Goal: Book appointment/travel/reservation

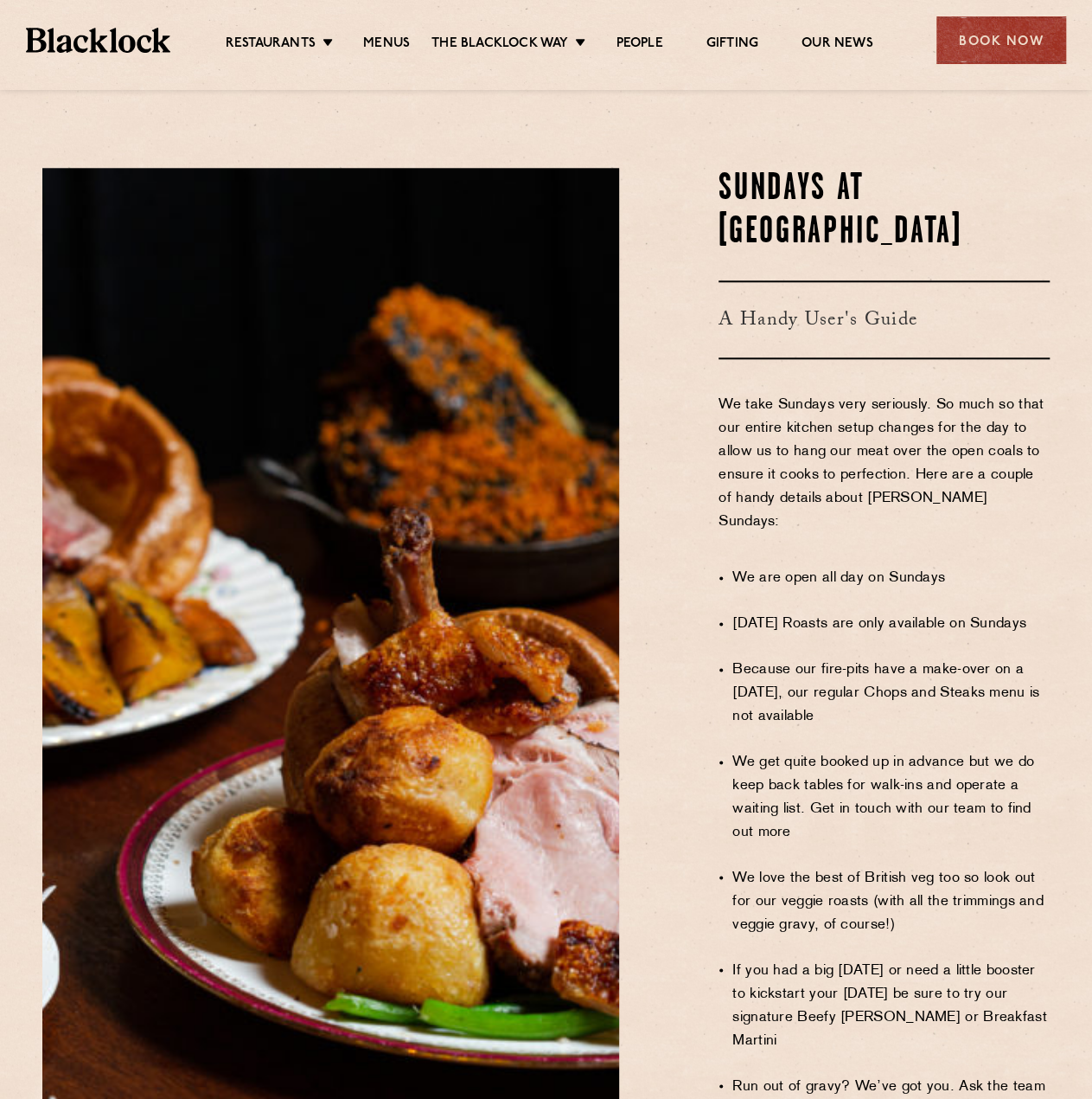
scroll to position [952, 0]
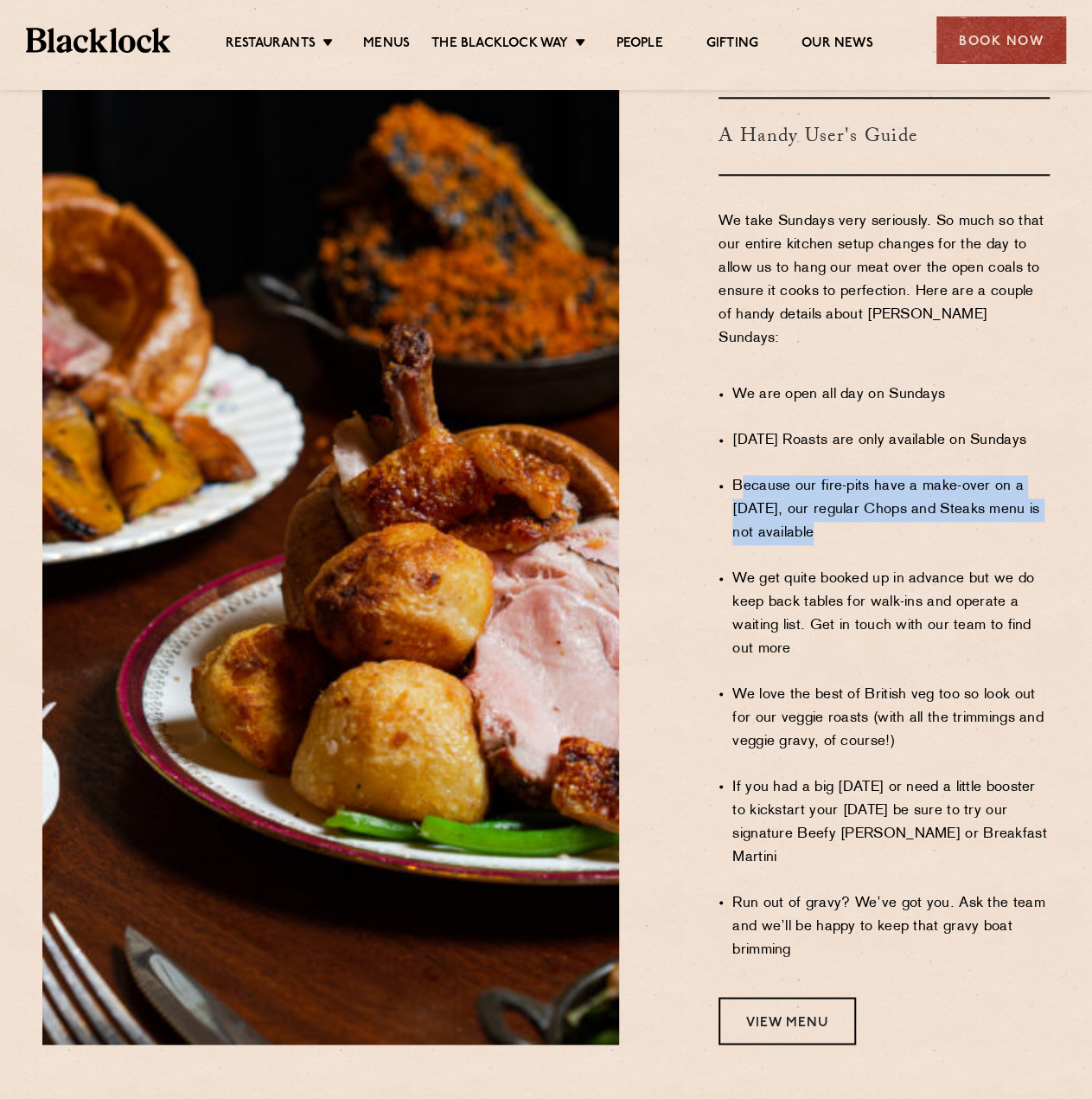
drag, startPoint x: 820, startPoint y: 466, endPoint x: 738, endPoint y: 428, distance: 90.4
click at [738, 475] on li "Because our fire-pits have a make-over on a Sunday, our regular Chops and Steak…" at bounding box center [891, 510] width 318 height 70
click at [740, 475] on li "Because our fire-pits have a make-over on a Sunday, our regular Chops and Steak…" at bounding box center [891, 510] width 318 height 70
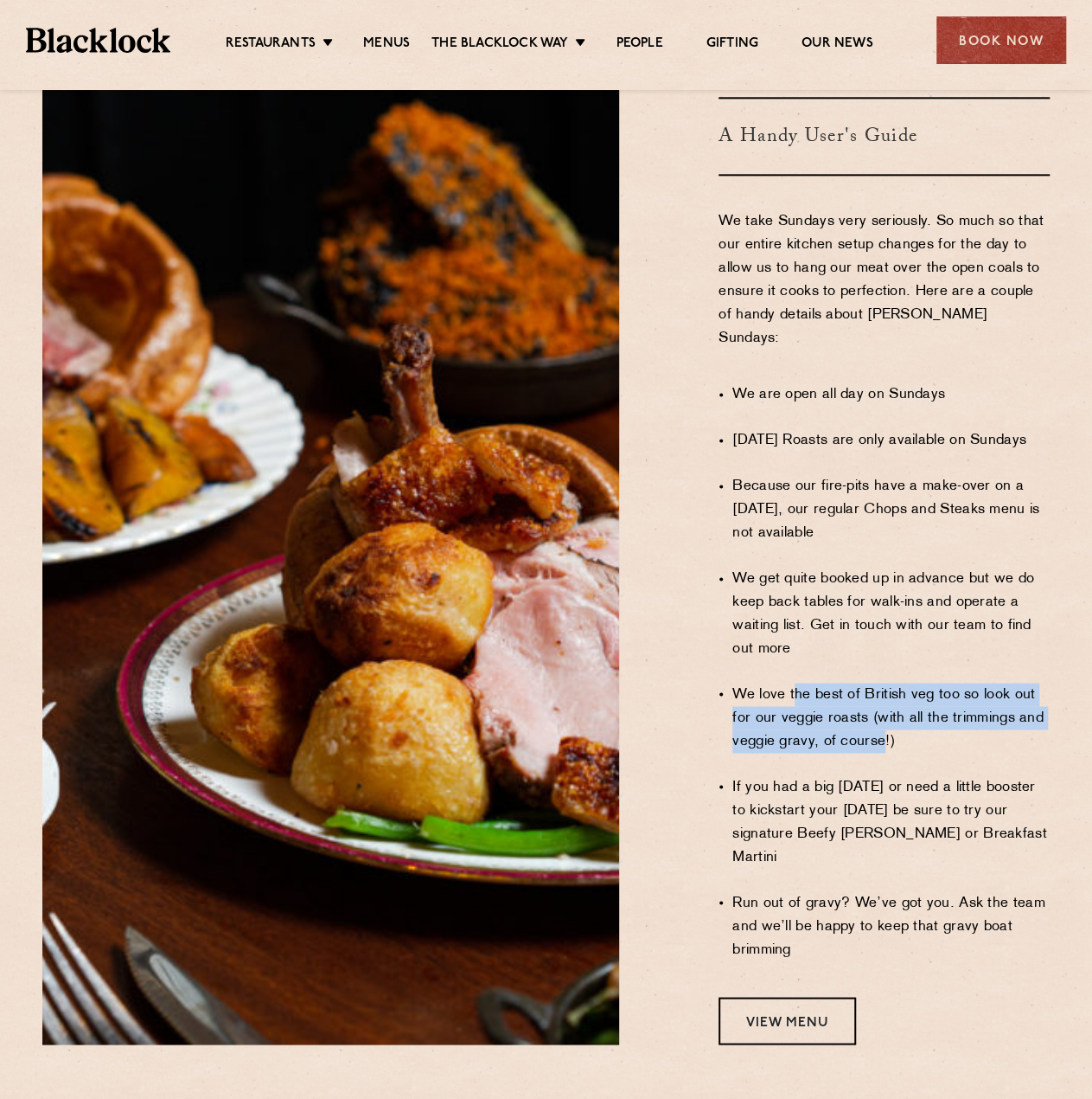
drag, startPoint x: 819, startPoint y: 648, endPoint x: 909, endPoint y: 723, distance: 117.2
click at [887, 686] on ul "We are open all day on Sundays Sunday Roasts are only available on Sundays Beca…" at bounding box center [891, 672] width 318 height 623
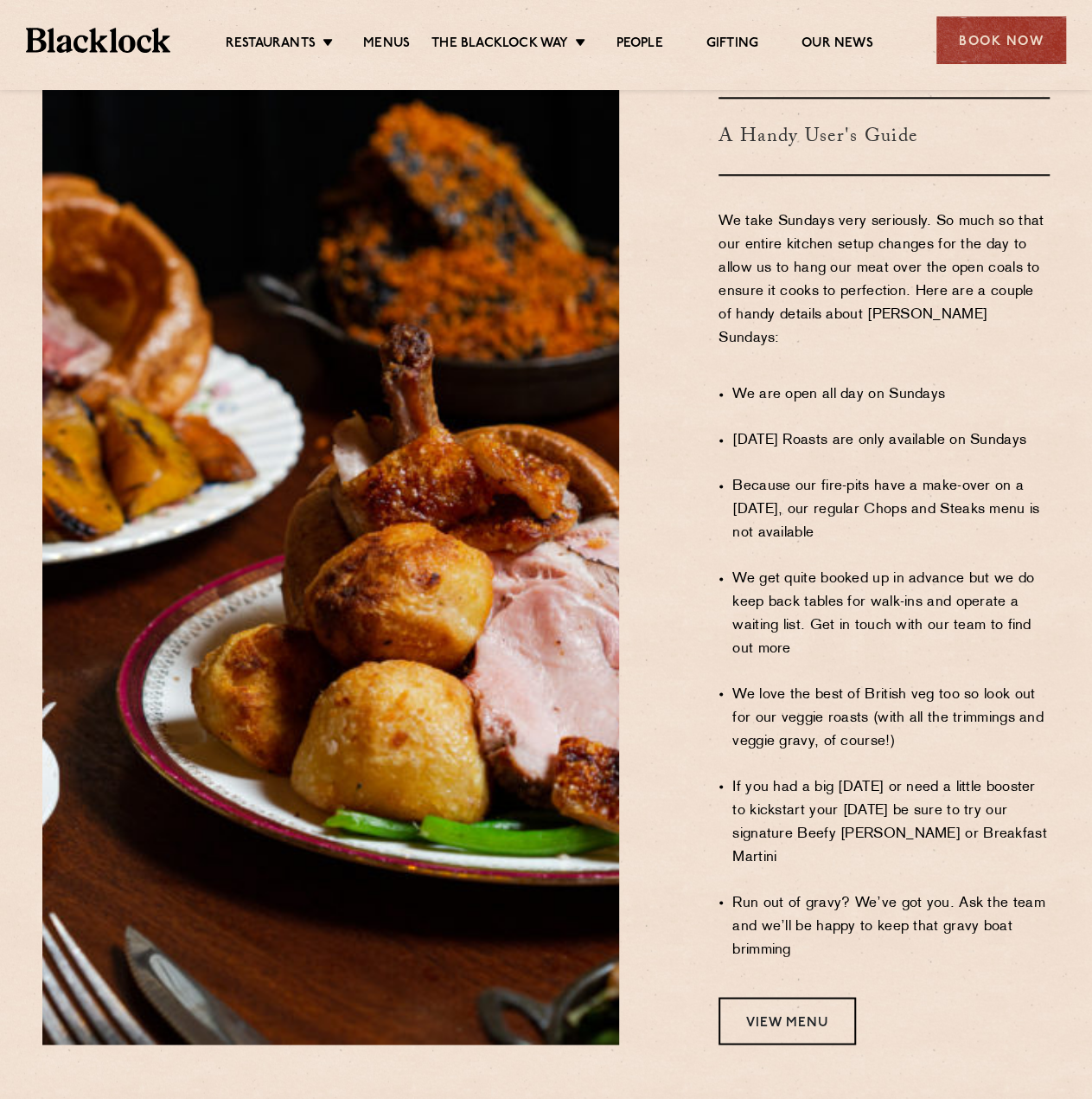
click at [910, 775] on li "If you had a big Saturday or need a little booster to kickstart your Sunday be …" at bounding box center [891, 822] width 318 height 94
click at [805, 996] on link "View Menu" at bounding box center [787, 1020] width 137 height 48
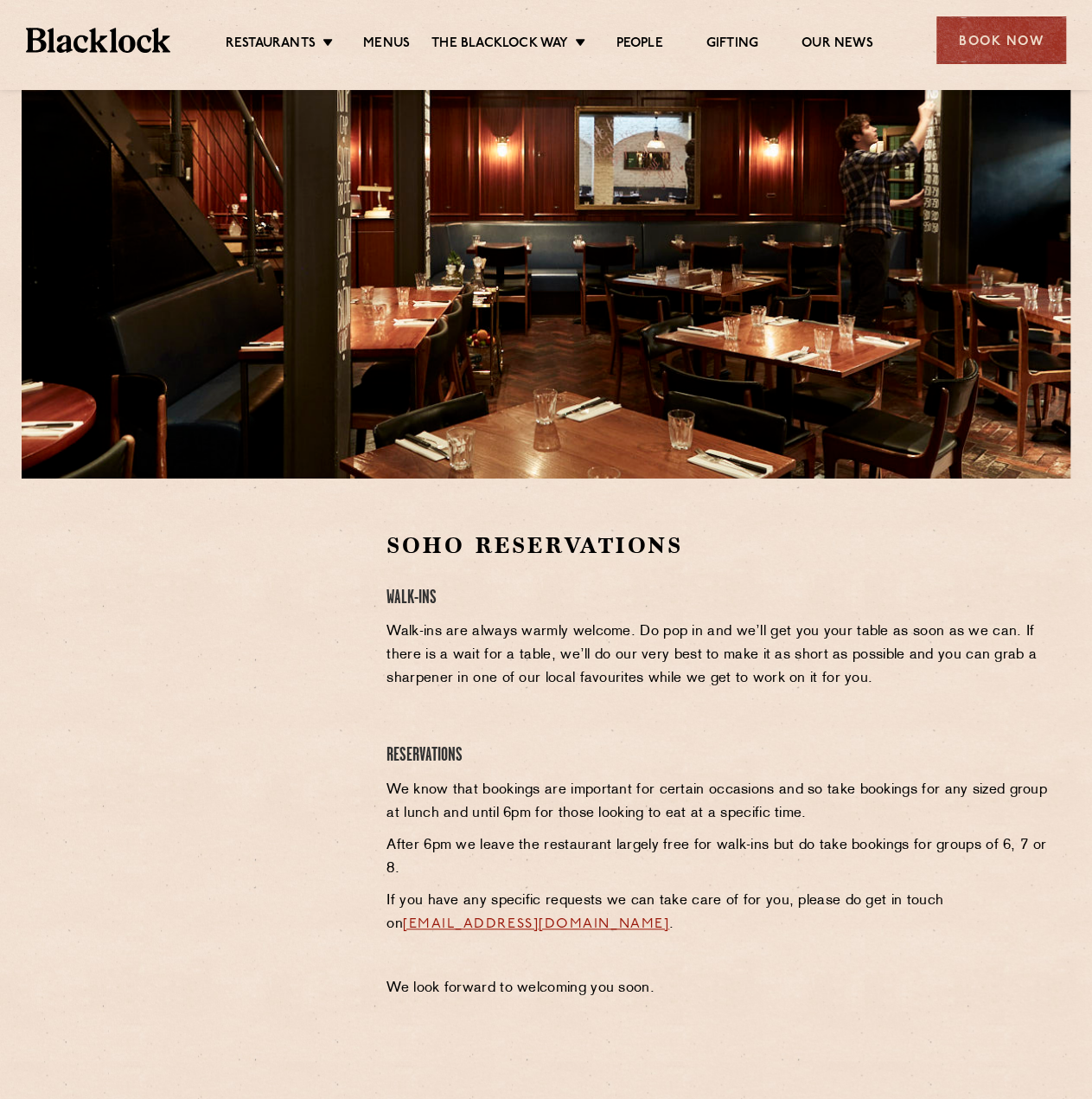
scroll to position [173, 0]
